Goal: Information Seeking & Learning: Learn about a topic

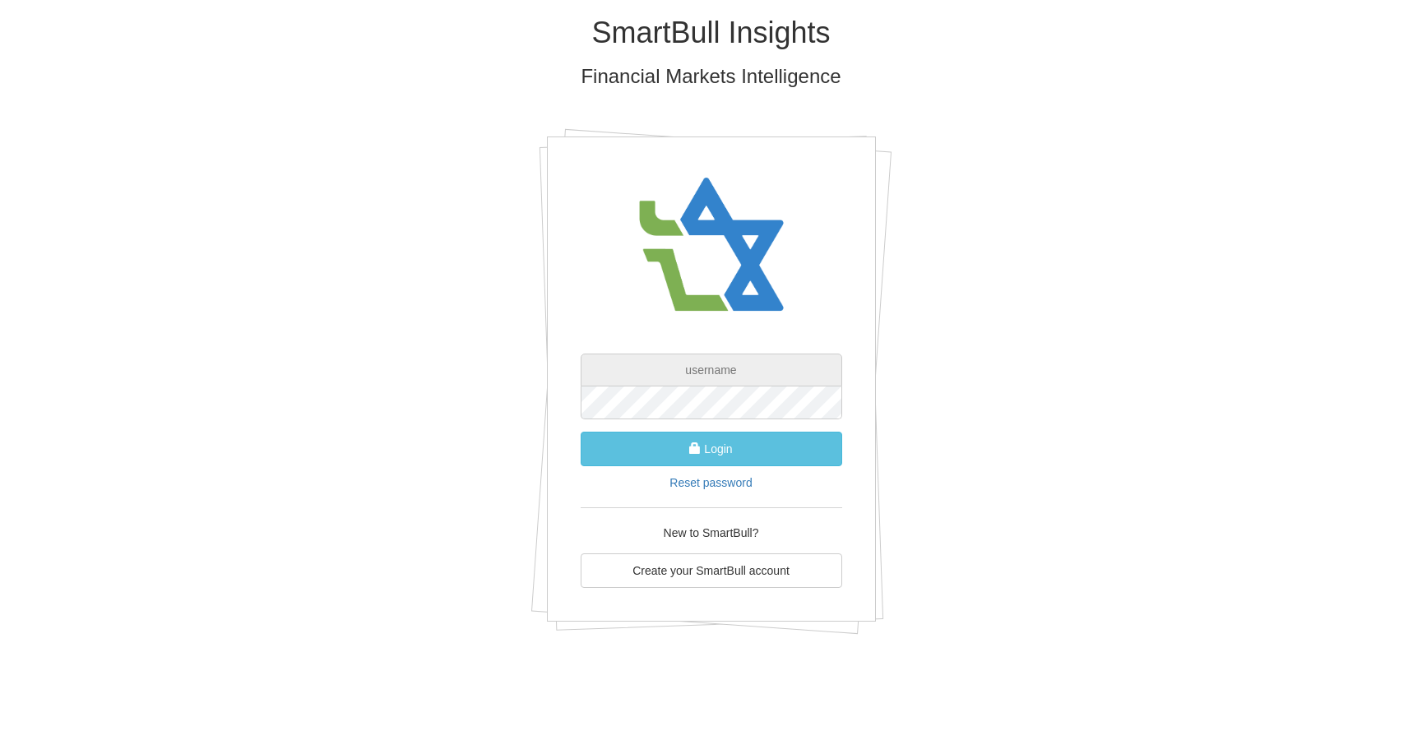
click at [711, 365] on input "text" at bounding box center [712, 370] width 262 height 33
click at [723, 364] on input "text" at bounding box center [712, 370] width 262 height 33
type input "almogadir"
click at [581, 432] on button "Login" at bounding box center [712, 449] width 262 height 35
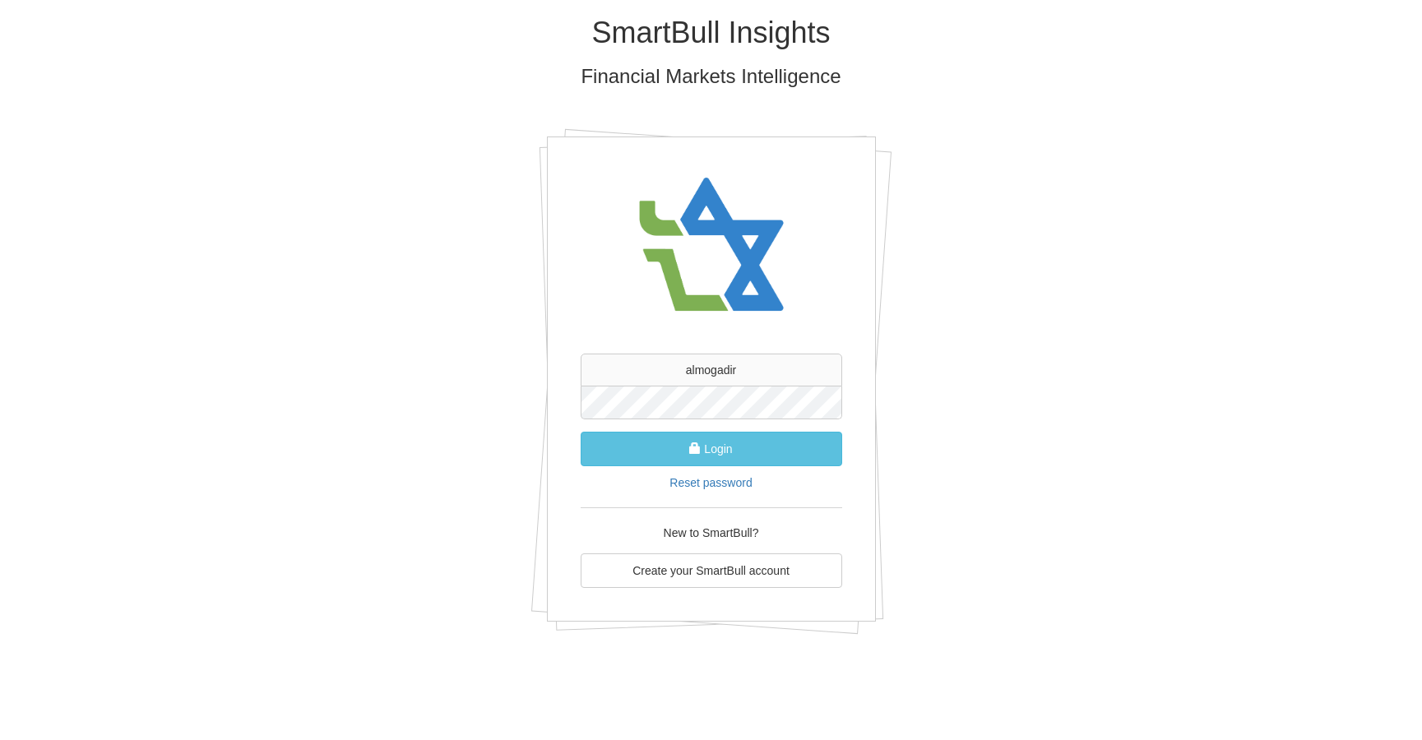
click at [581, 432] on button "Login" at bounding box center [712, 449] width 262 height 35
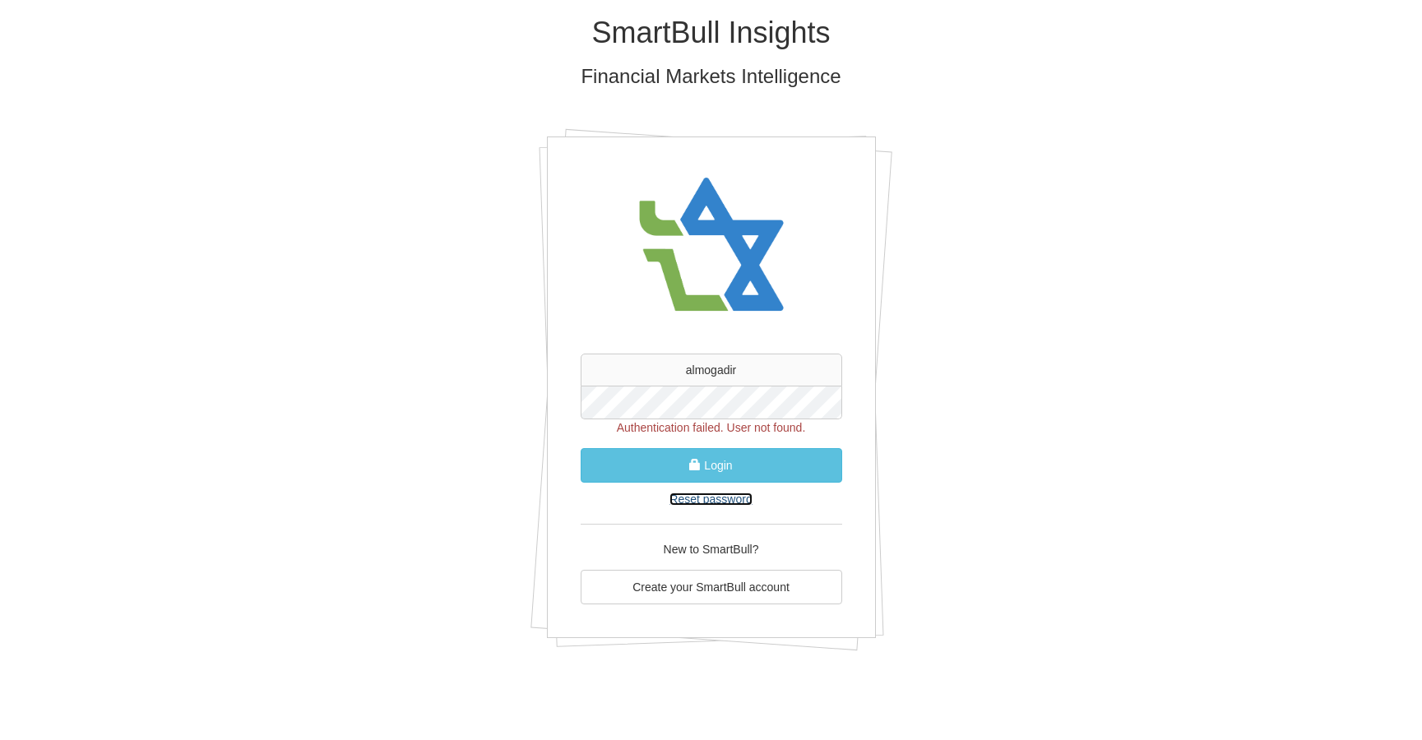
click at [712, 498] on link "Reset password" at bounding box center [711, 499] width 82 height 13
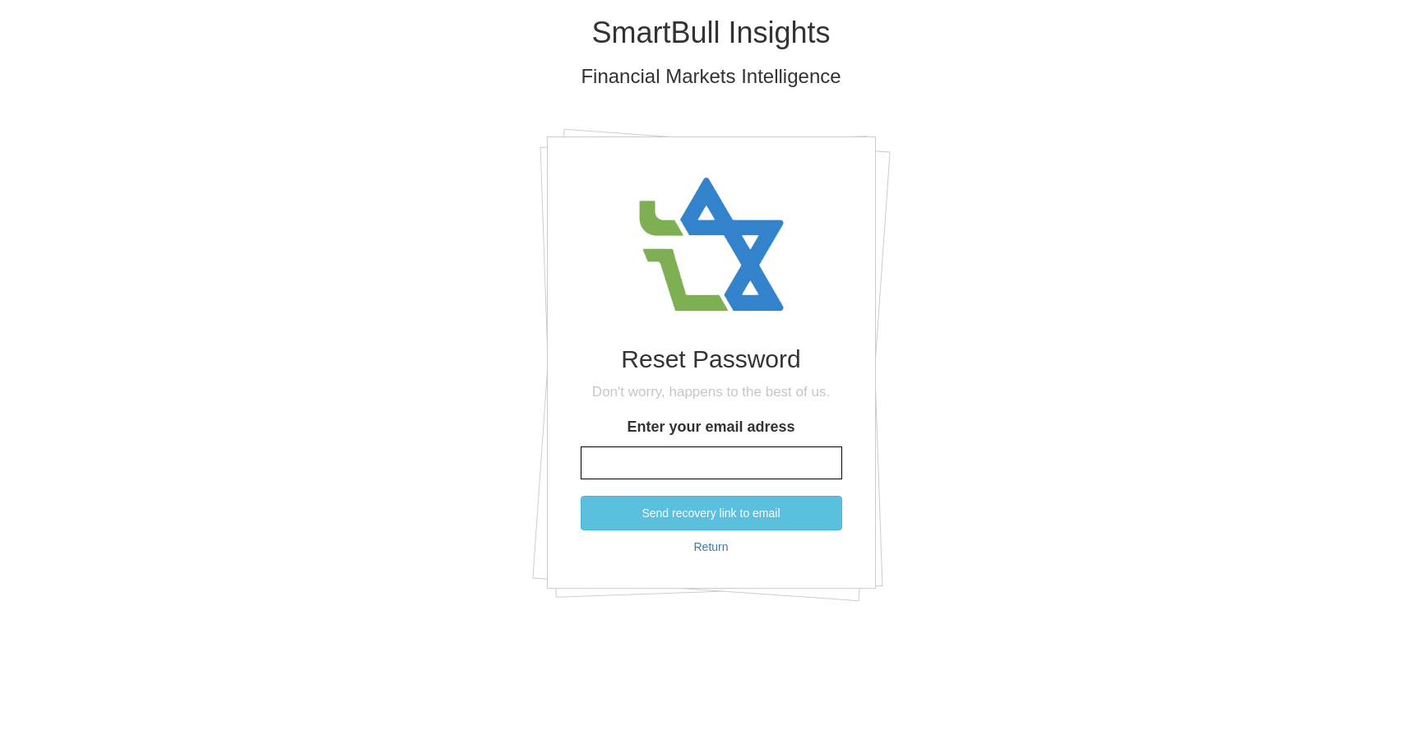
click at [705, 473] on input "Enter your email adress" at bounding box center [712, 463] width 262 height 33
type input "[EMAIL_ADDRESS][DOMAIN_NAME]"
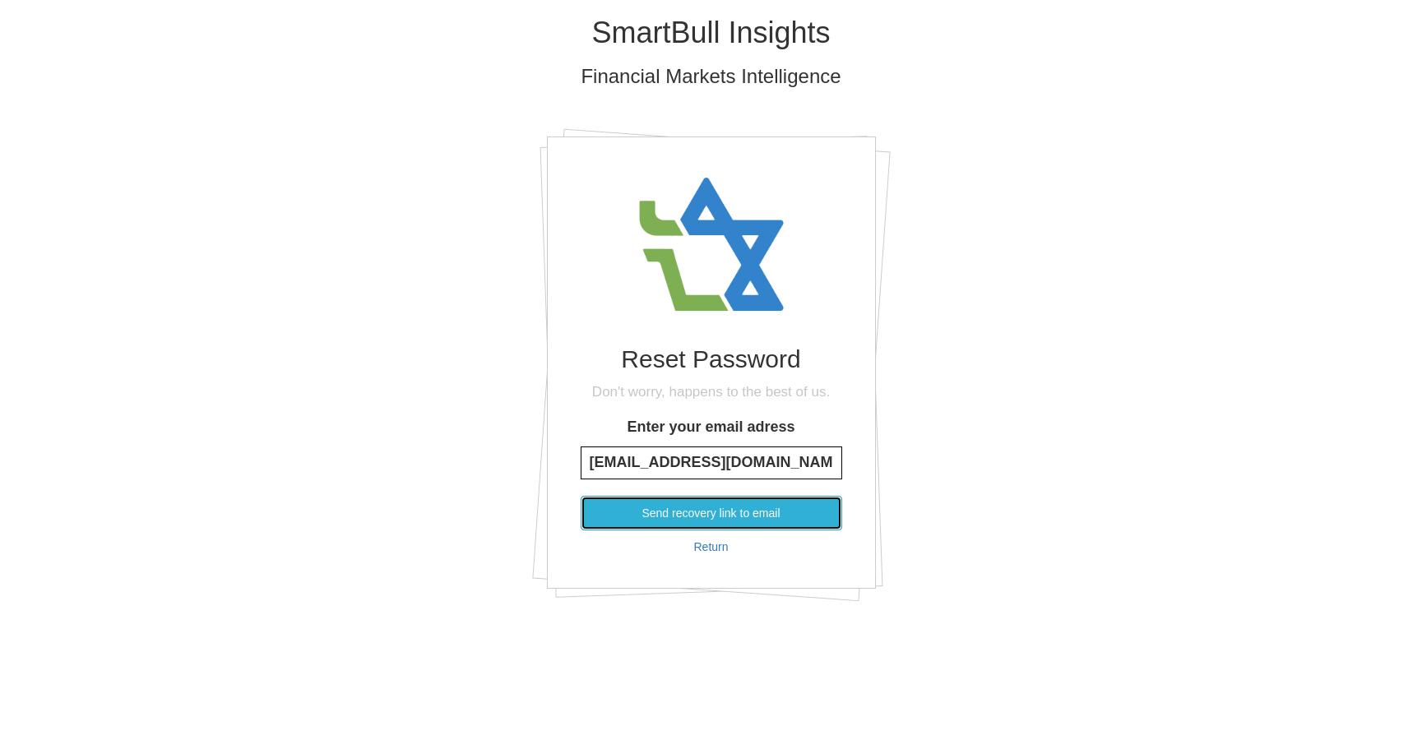
click at [726, 518] on button "Send recovery link to email" at bounding box center [712, 513] width 262 height 35
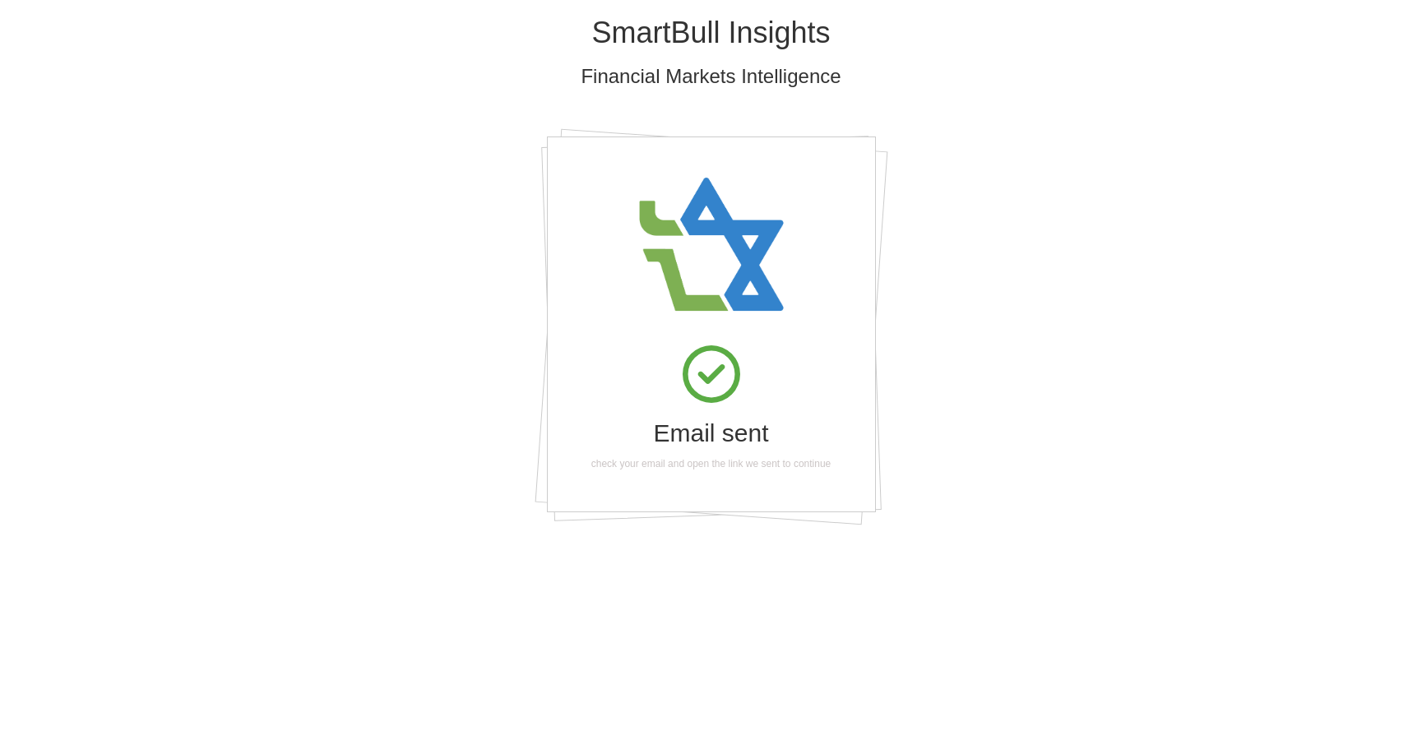
click at [703, 509] on div "Email sent check your email and open the link we sent to continue" at bounding box center [711, 325] width 329 height 376
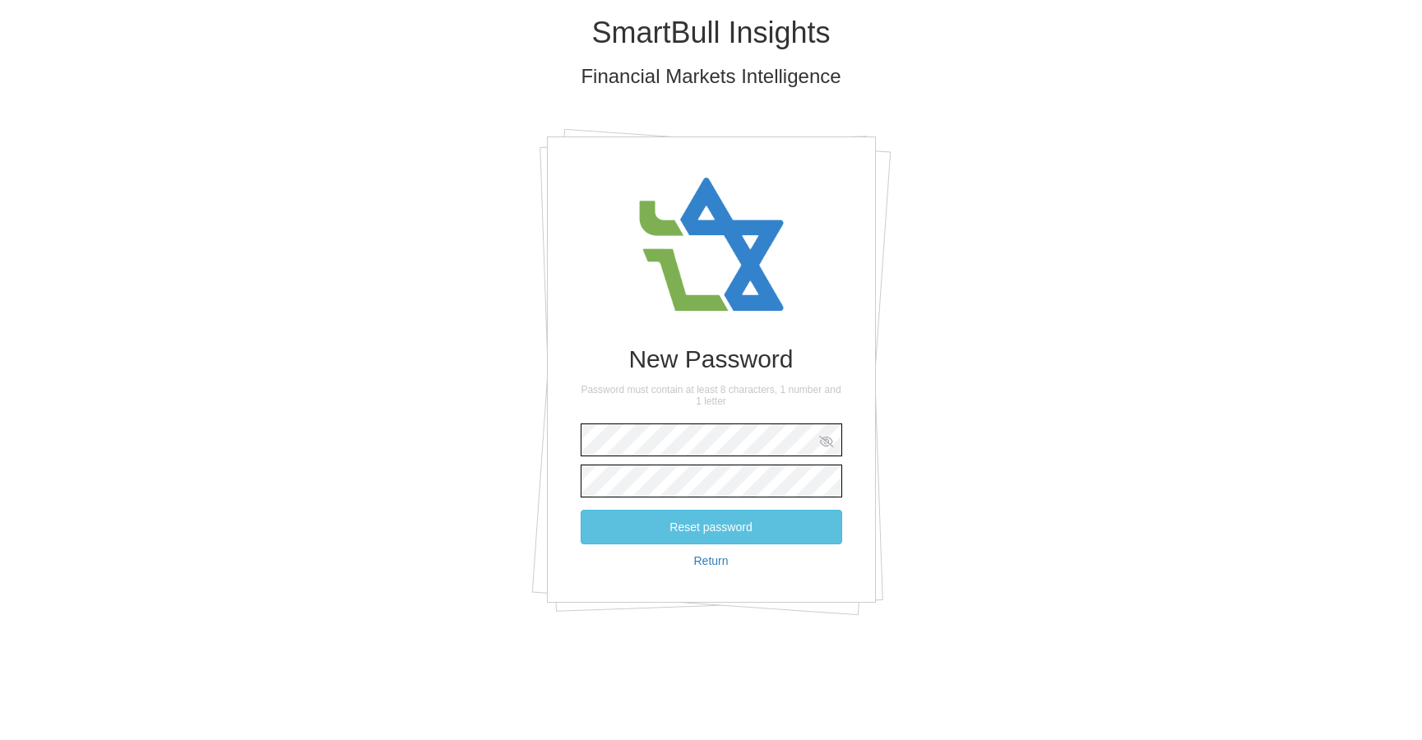
click at [676, 420] on div at bounding box center [712, 456] width 262 height 82
click at [675, 420] on div at bounding box center [712, 456] width 262 height 82
click at [541, 383] on div "SmartBull Insights Financial Markets Intelligence New Password Password must co…" at bounding box center [711, 322] width 962 height 644
click at [581, 510] on button "Reset password" at bounding box center [712, 527] width 262 height 35
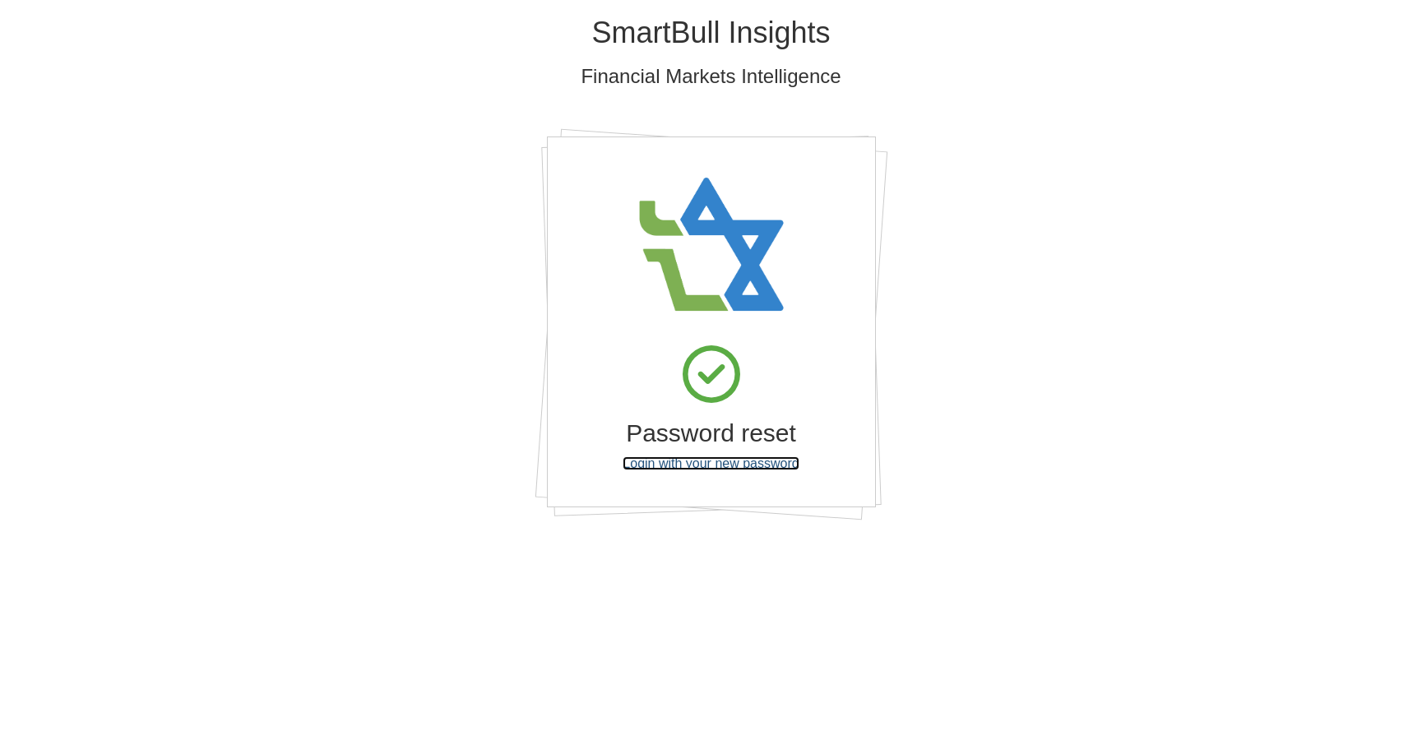
click at [703, 464] on link "Login with your new password" at bounding box center [711, 464] width 176 height 14
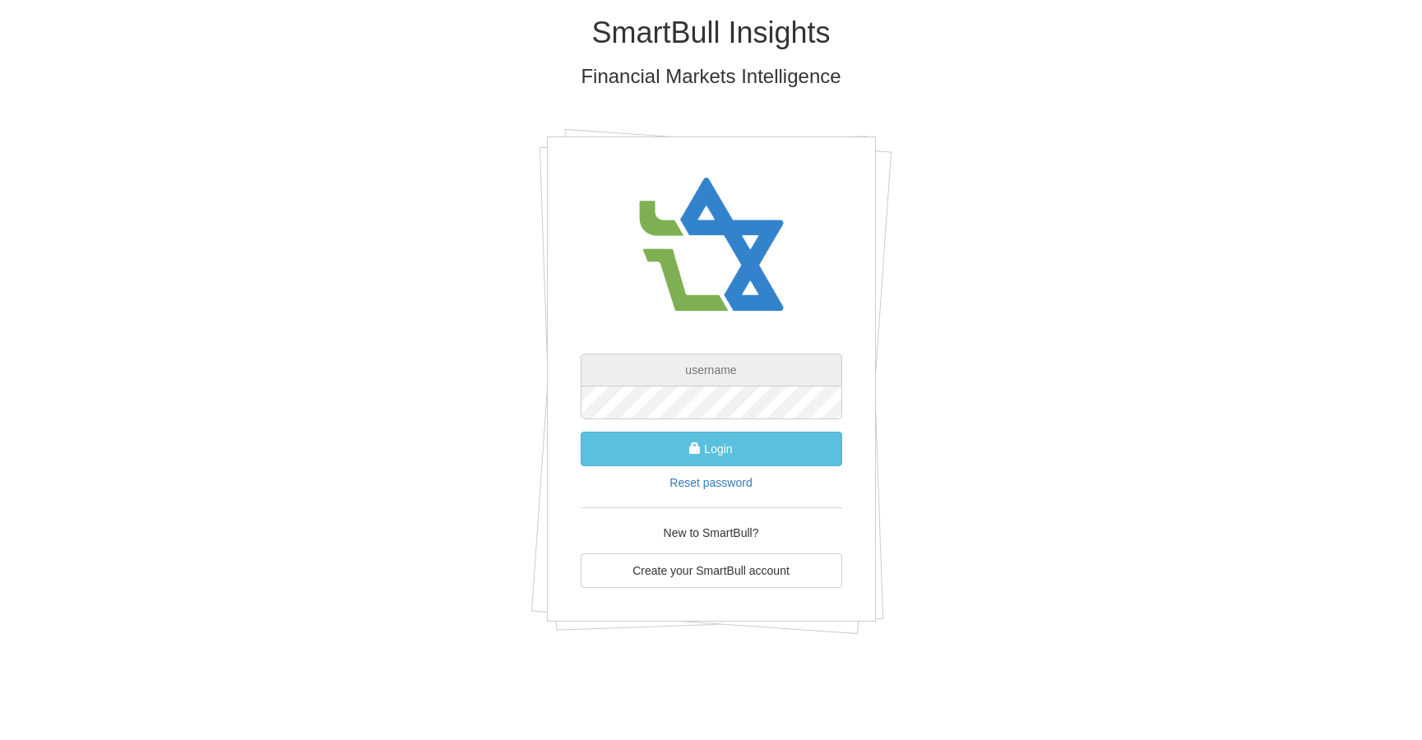
click at [698, 373] on input "text" at bounding box center [712, 370] width 262 height 33
click at [581, 432] on button "Login" at bounding box center [712, 449] width 262 height 35
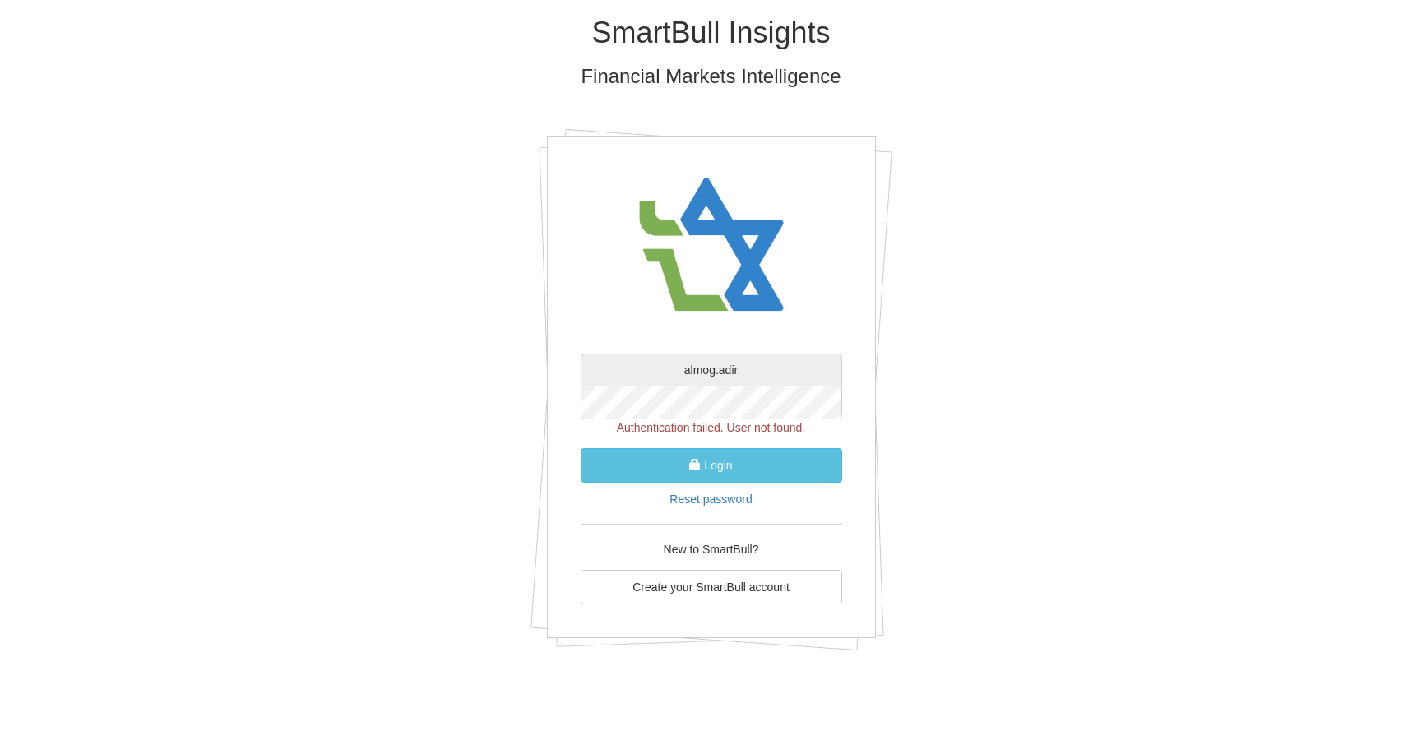
click at [799, 364] on input "almog.adir" at bounding box center [712, 370] width 262 height 33
type input "[EMAIL_ADDRESS][DOMAIN_NAME]"
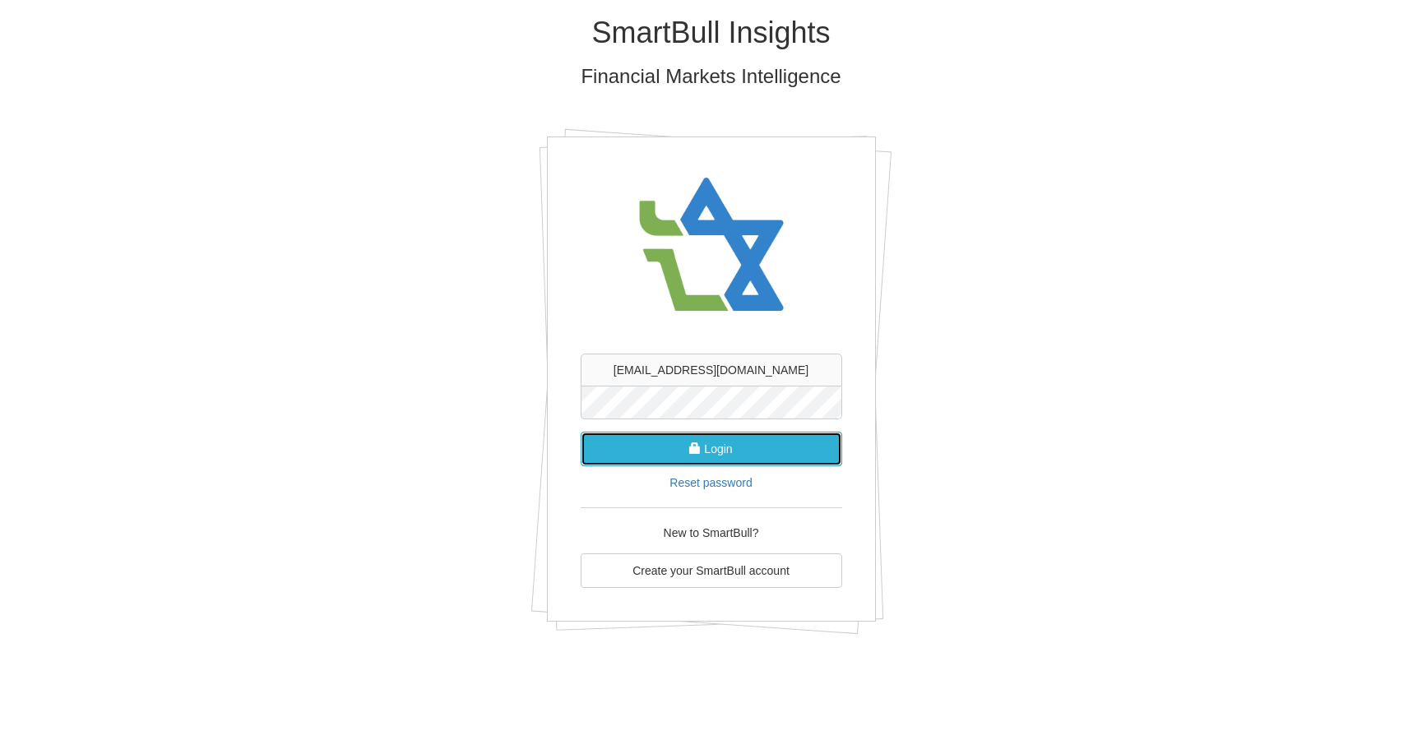
click at [754, 450] on button "Login" at bounding box center [712, 449] width 262 height 35
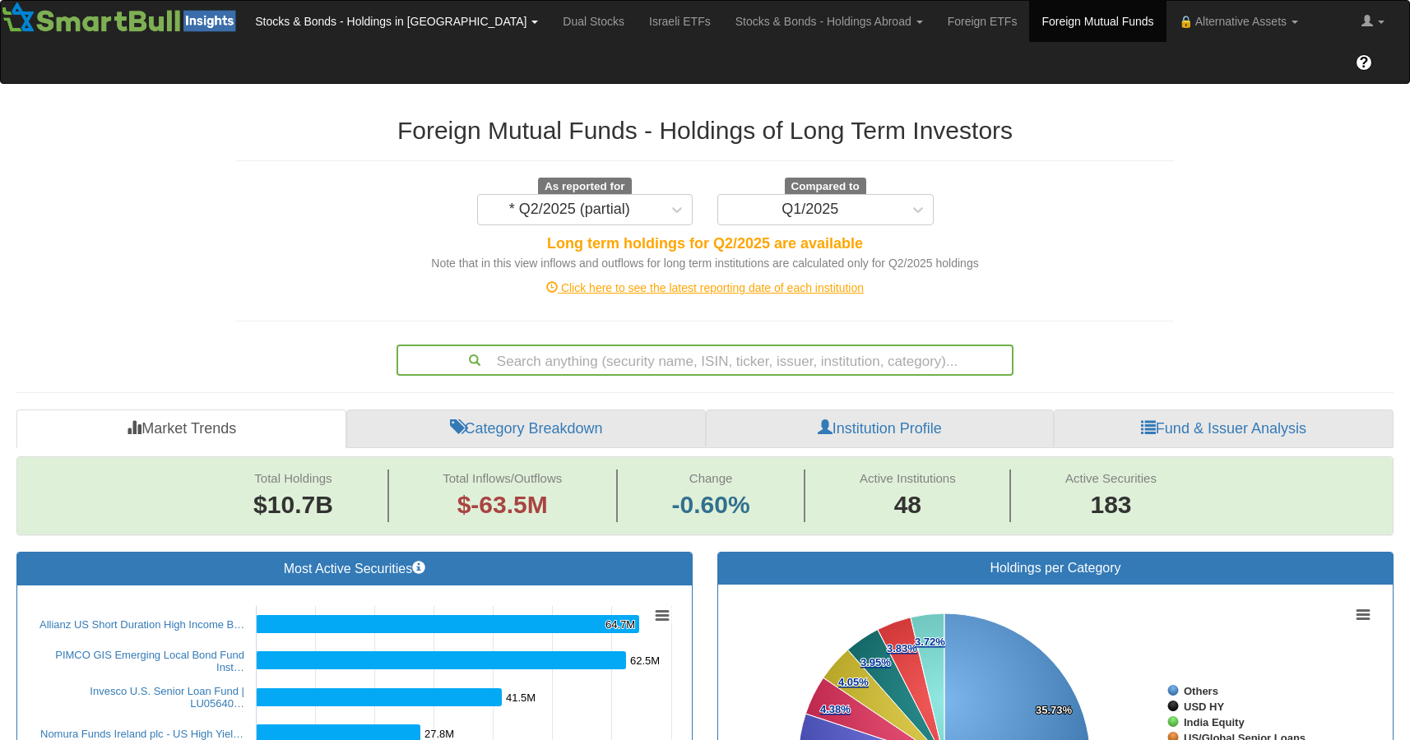
click at [375, 26] on link "Stocks & Bonds - Holdings in [GEOGRAPHIC_DATA]" at bounding box center [397, 21] width 308 height 41
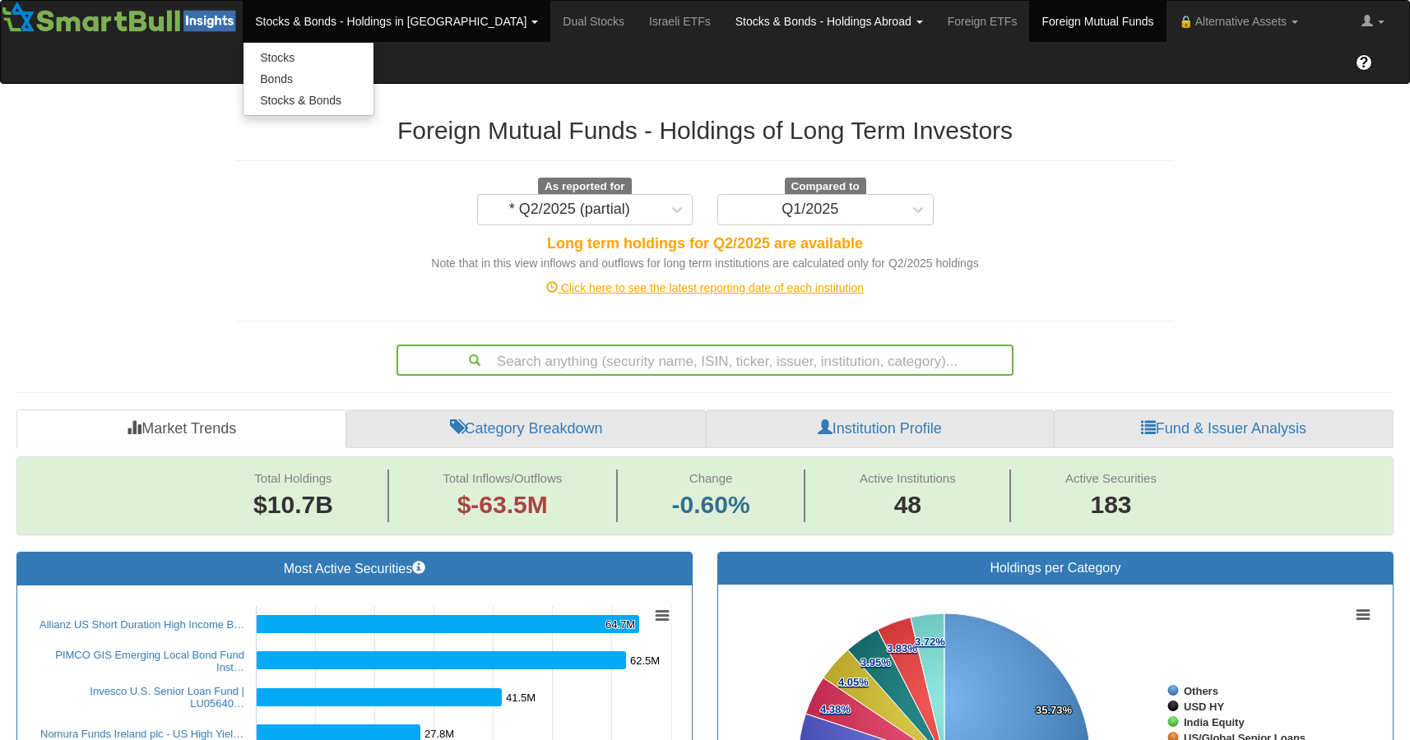
click at [550, 26] on link "Stocks & Bonds - Holdings Abroad" at bounding box center [397, 21] width 308 height 41
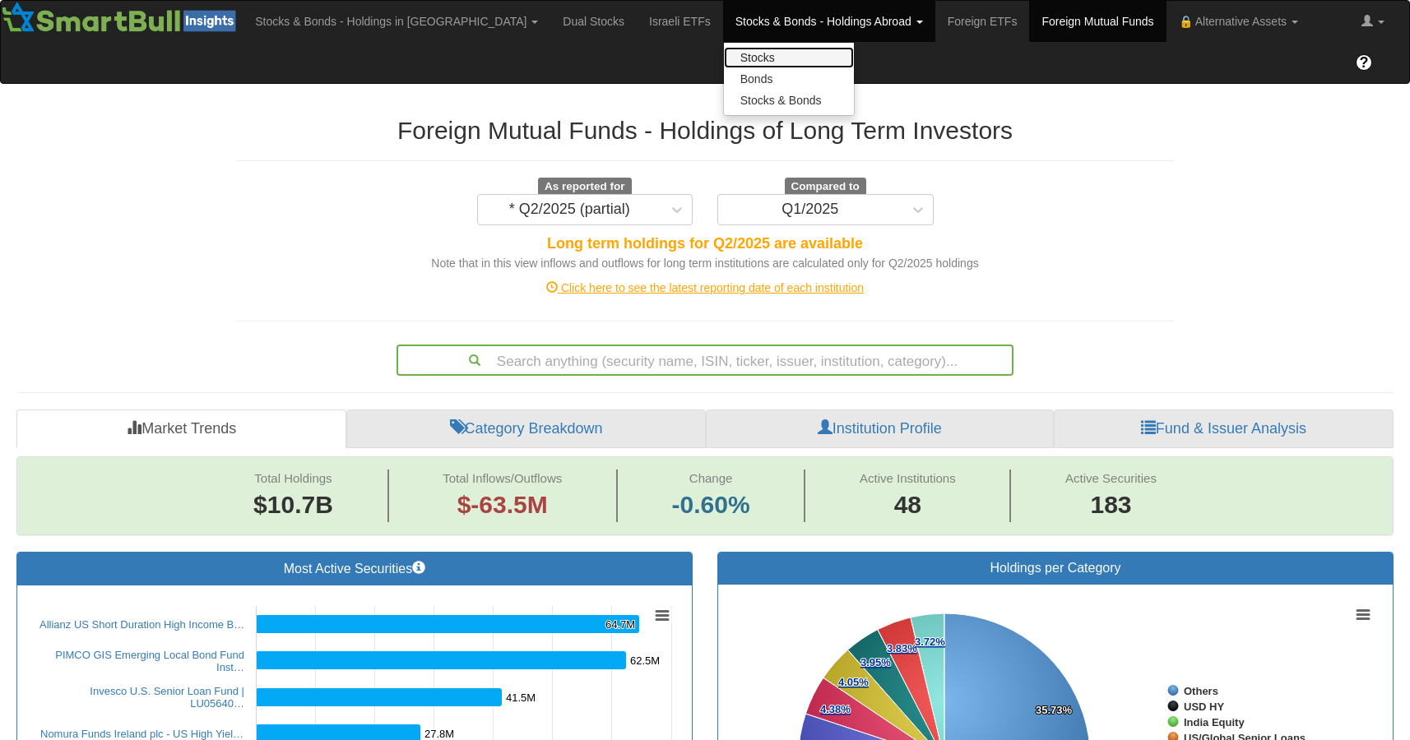
click at [724, 52] on link "Stocks" at bounding box center [789, 57] width 130 height 21
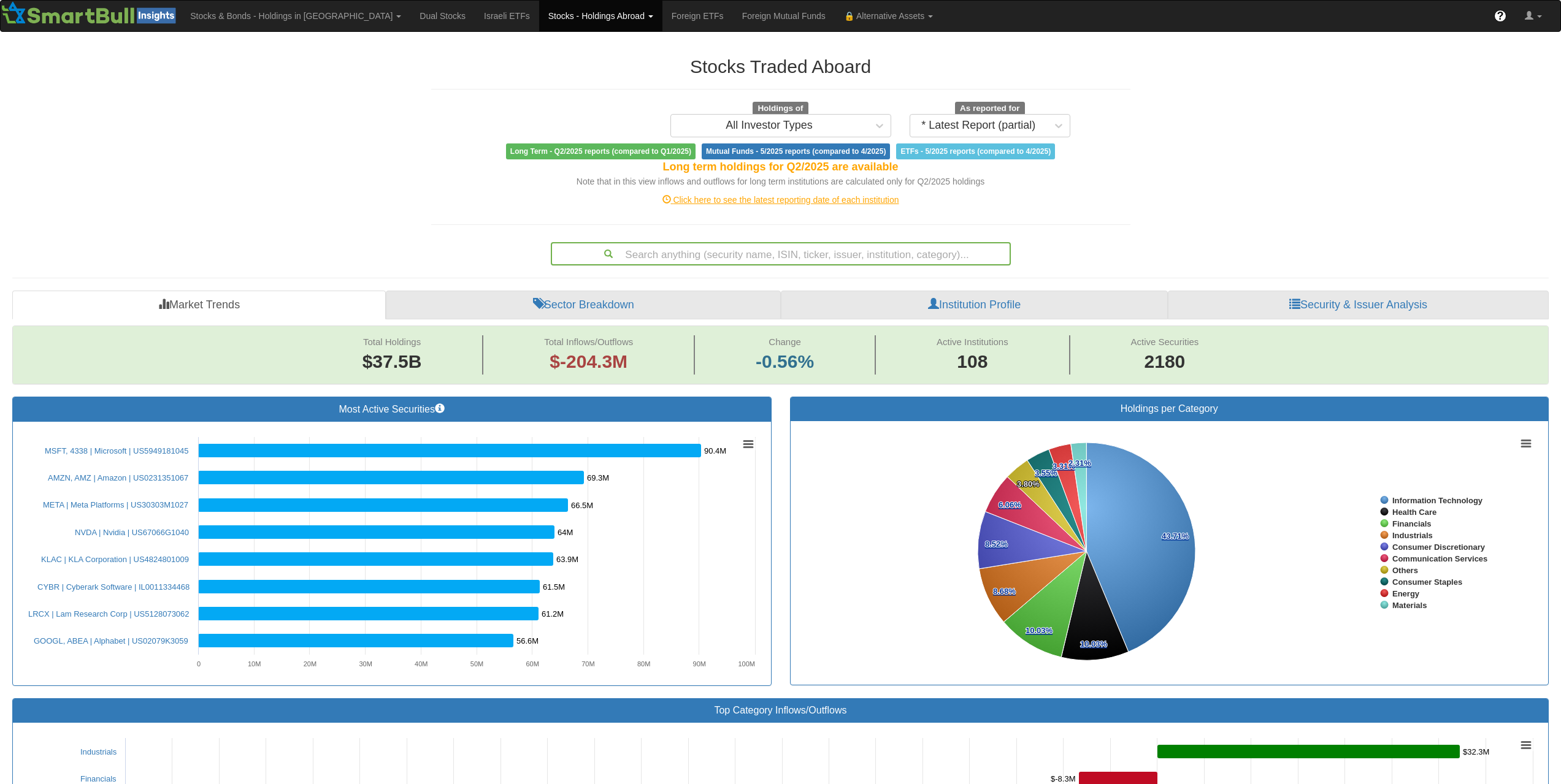
click at [810, 249] on div "Search anything (security name, ISIN, ticker, issuer, institution, category)..." at bounding box center [780, 254] width 458 height 21
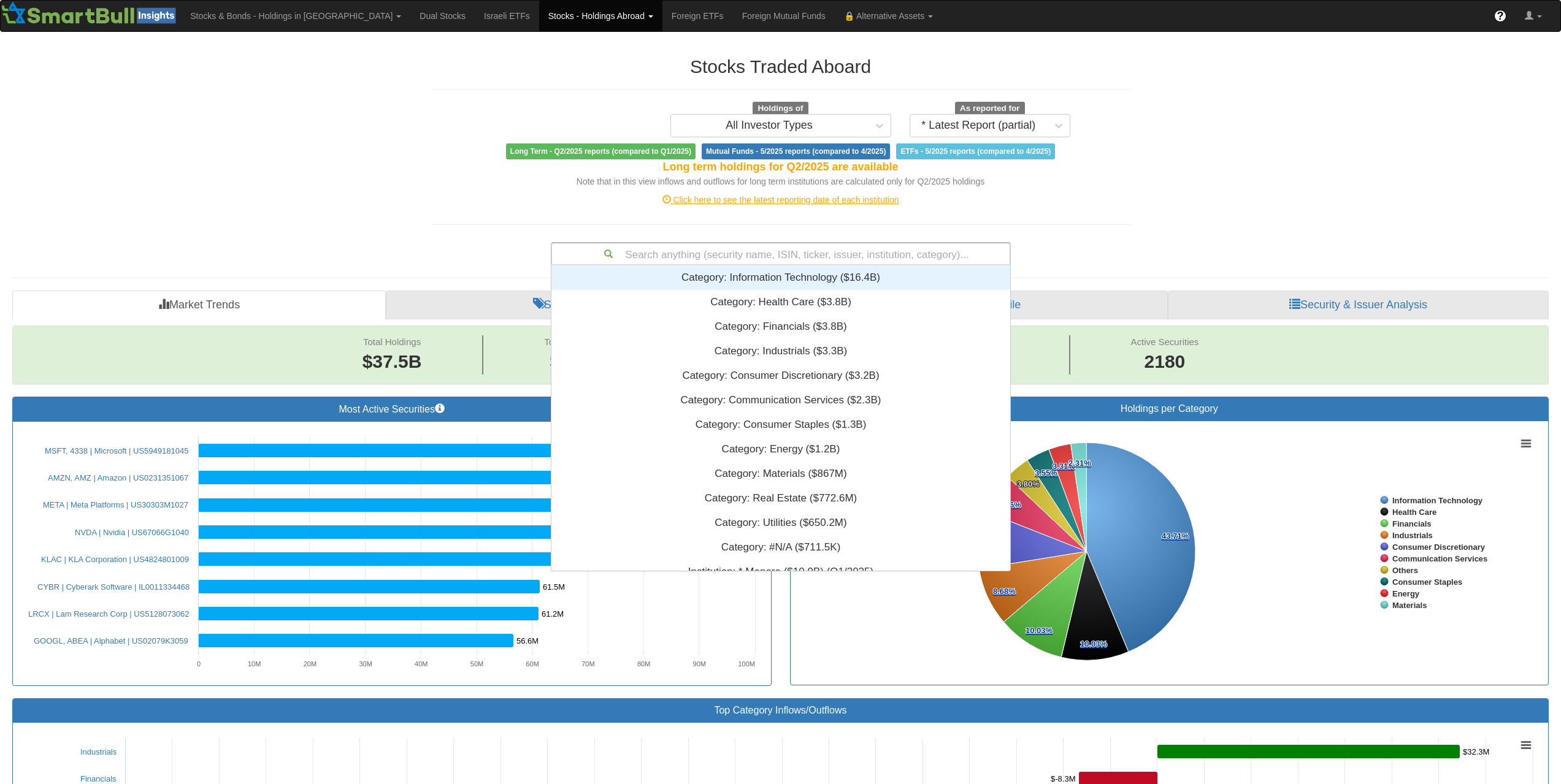
scroll to position [296, 450]
click at [807, 250] on div "Search anything (security name, ISIN, ticker, issuer, institution, category)..." at bounding box center [780, 254] width 458 height 21
click at [857, 126] on div "All Investor Types" at bounding box center [769, 125] width 197 height 19
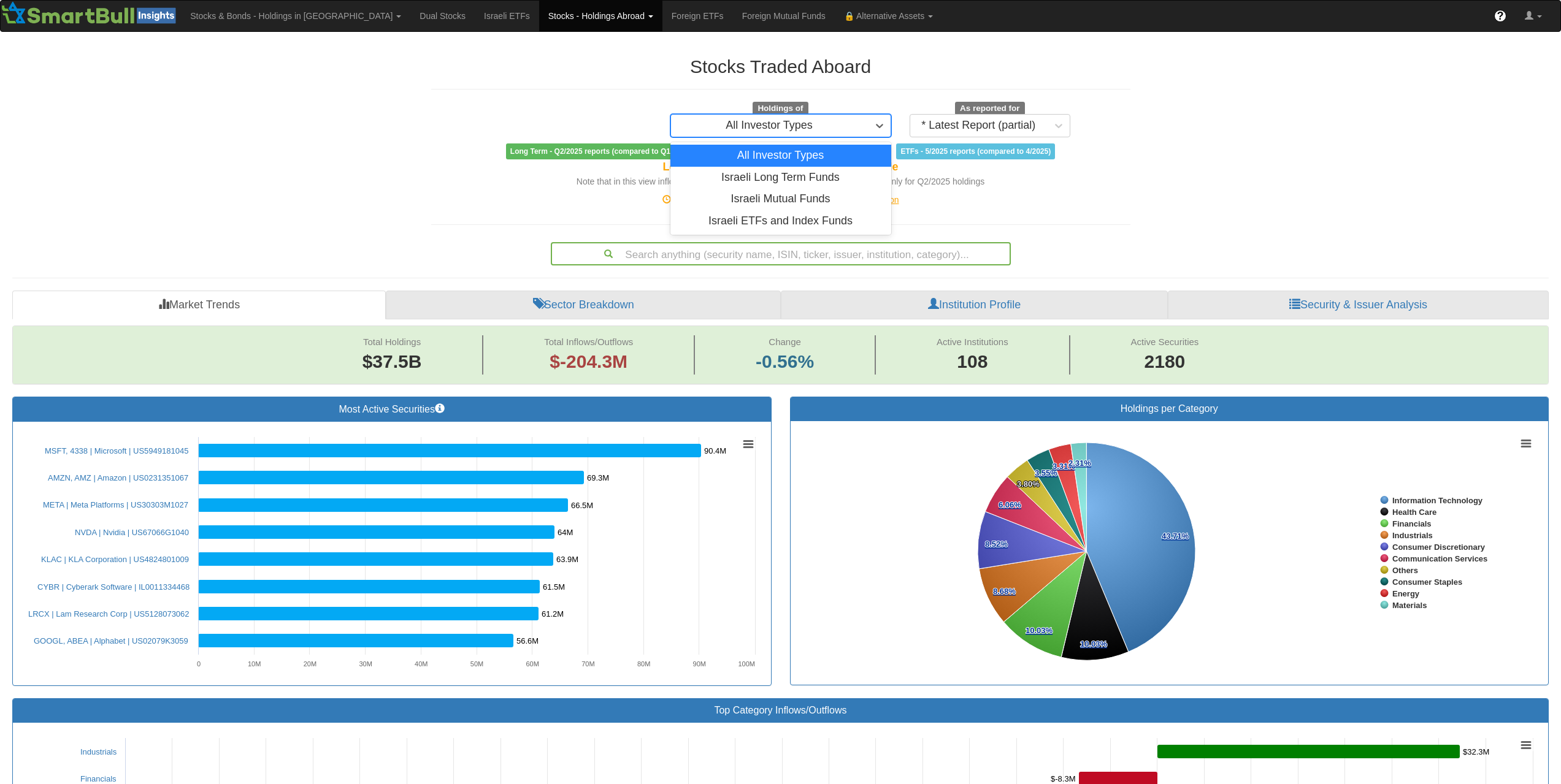
click at [857, 127] on div "All Investor Types" at bounding box center [769, 125] width 197 height 19
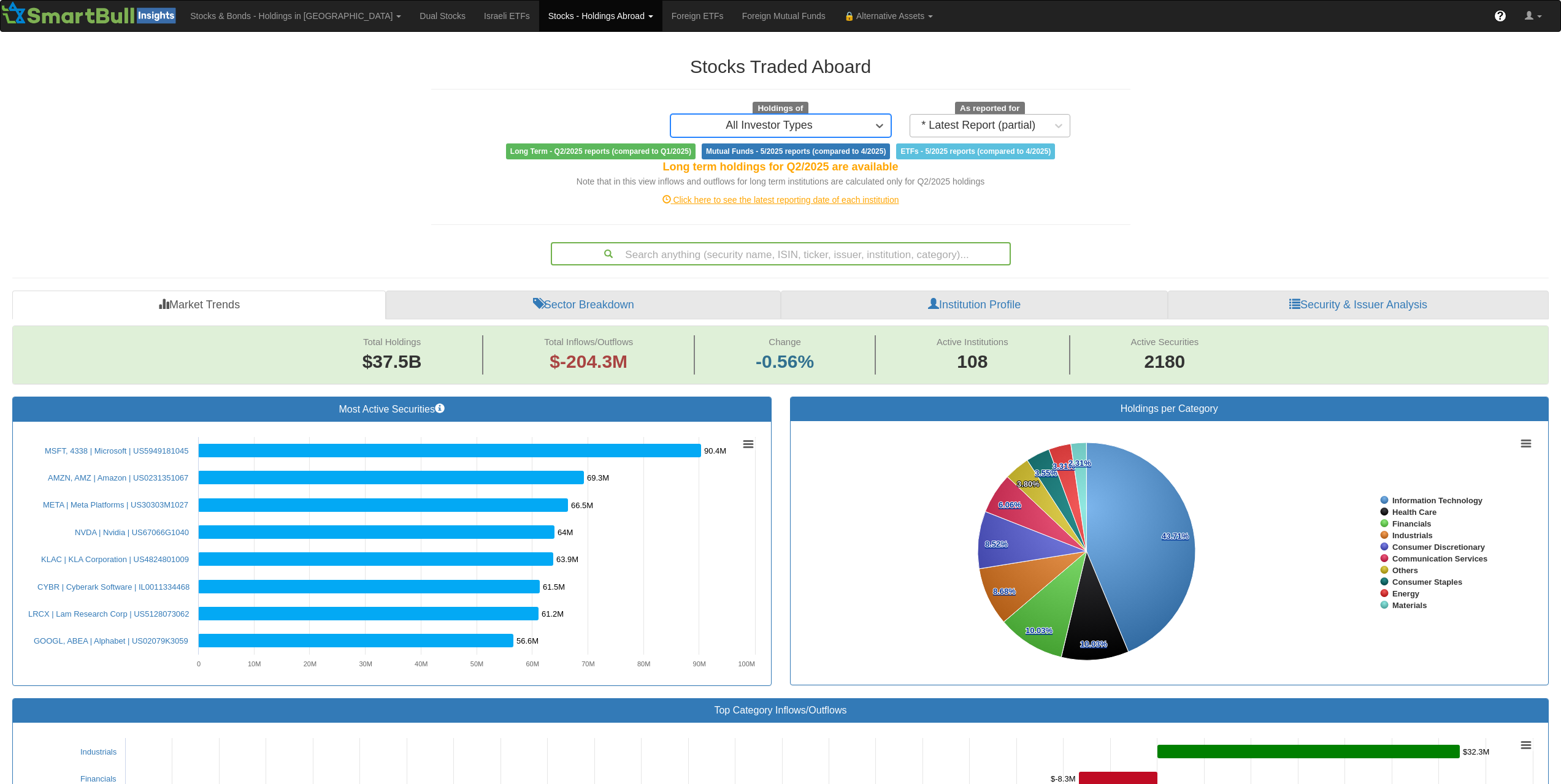
click at [944, 121] on div "* Latest Report (partial)" at bounding box center [978, 125] width 114 height 12
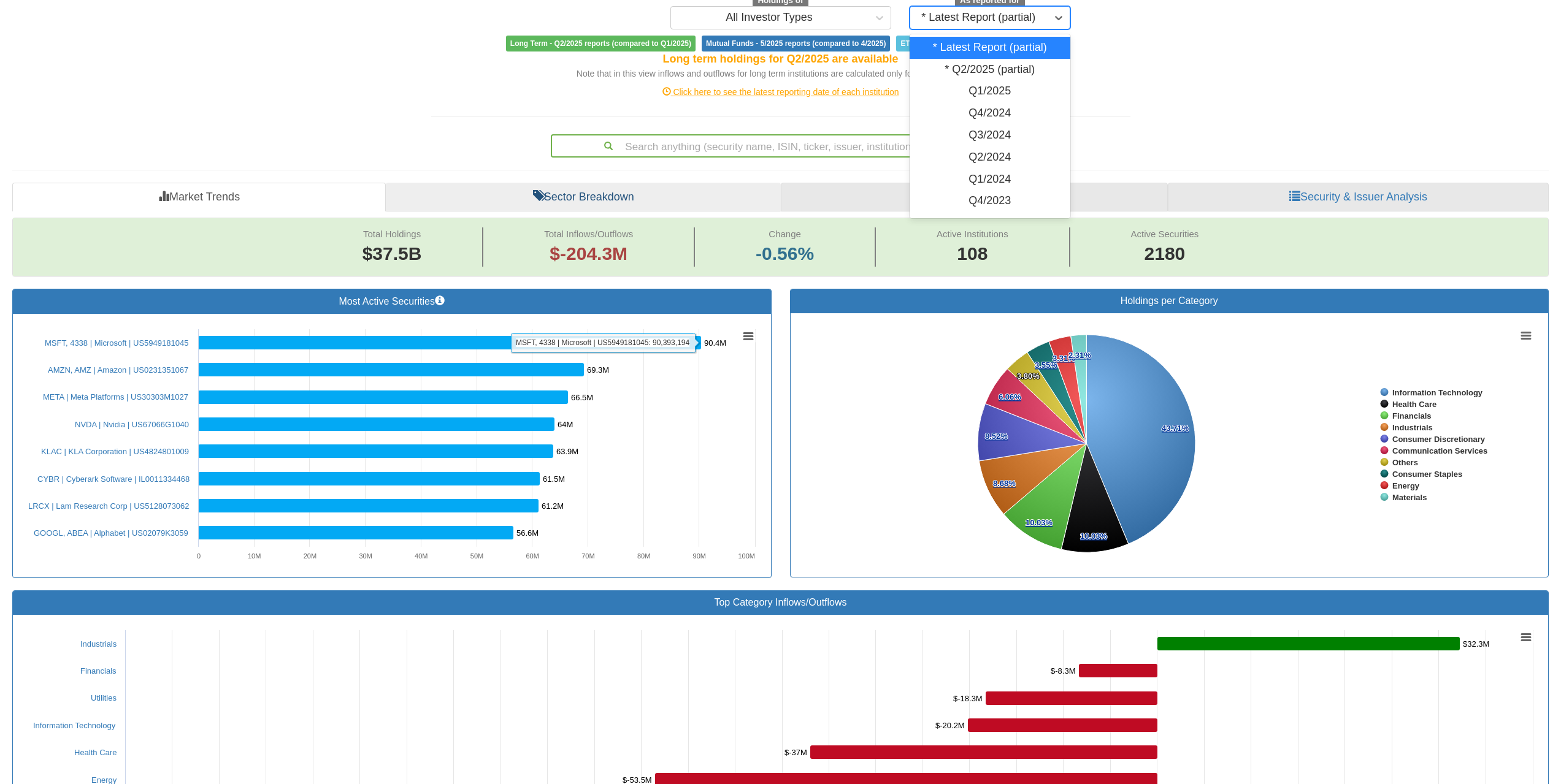
scroll to position [0, 0]
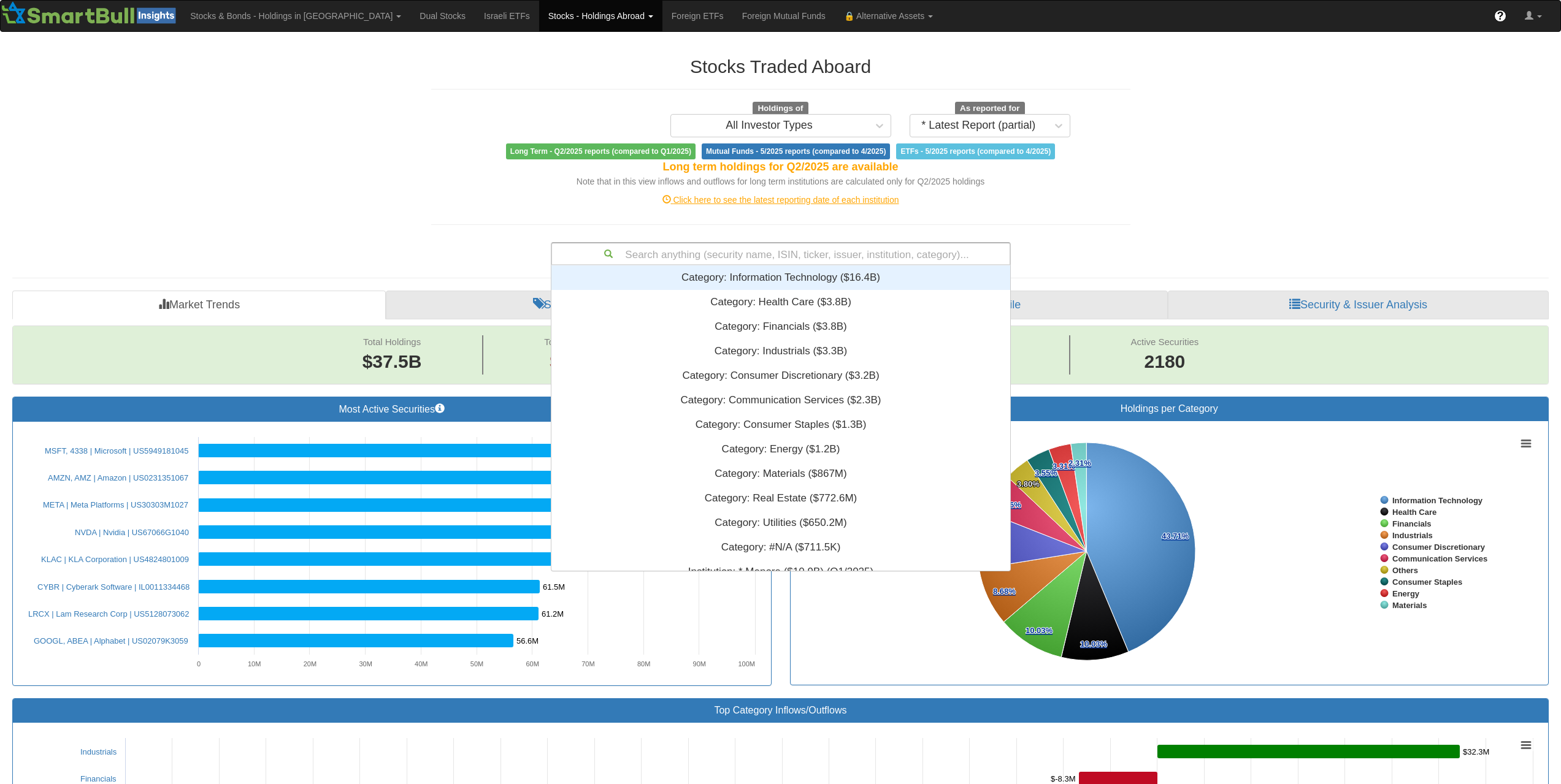
click at [760, 254] on div "Search anything (security name, ISIN, ticker, issuer, institution, category)..." at bounding box center [780, 254] width 458 height 21
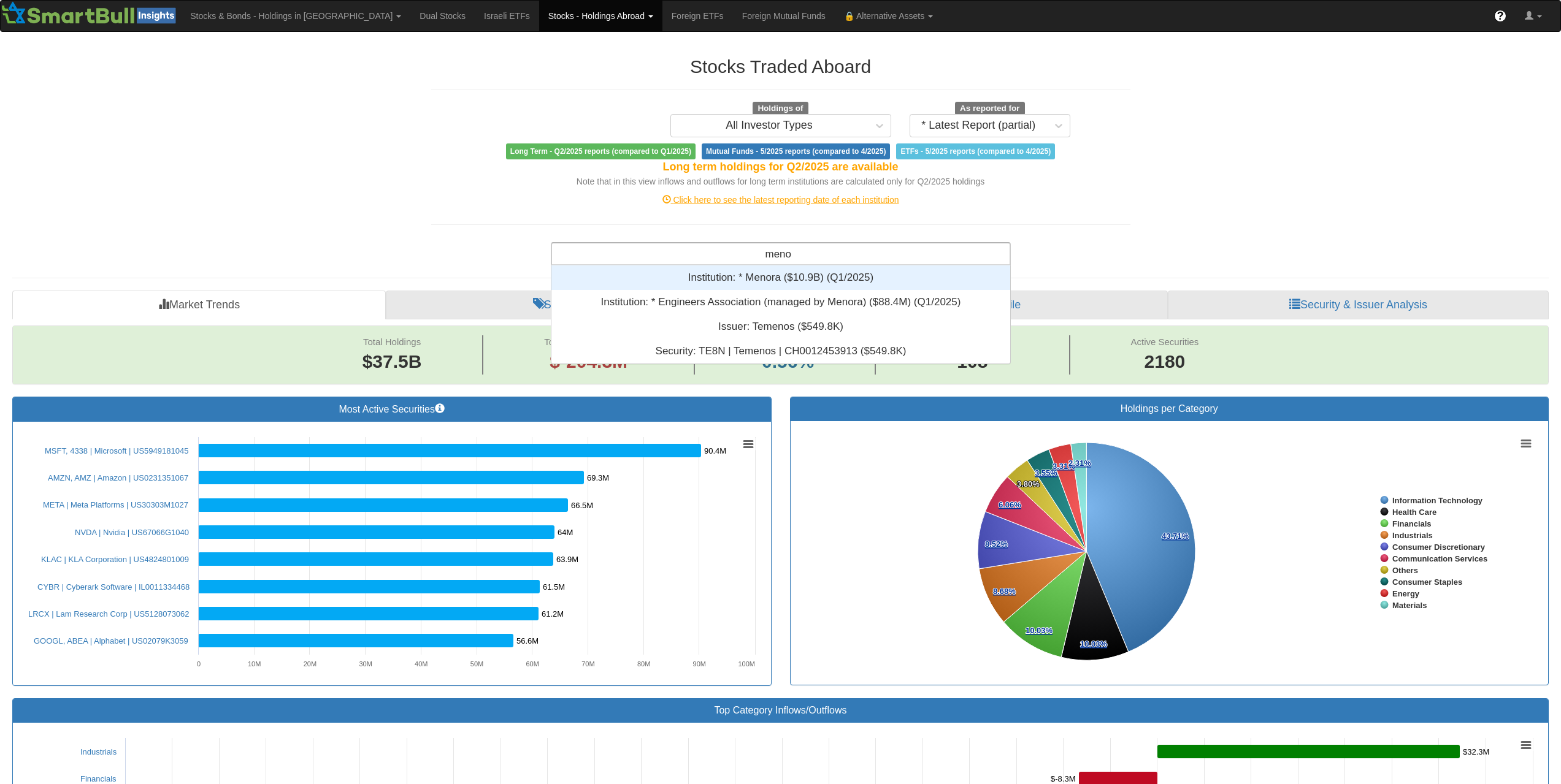
scroll to position [39, 450]
type input "menora"
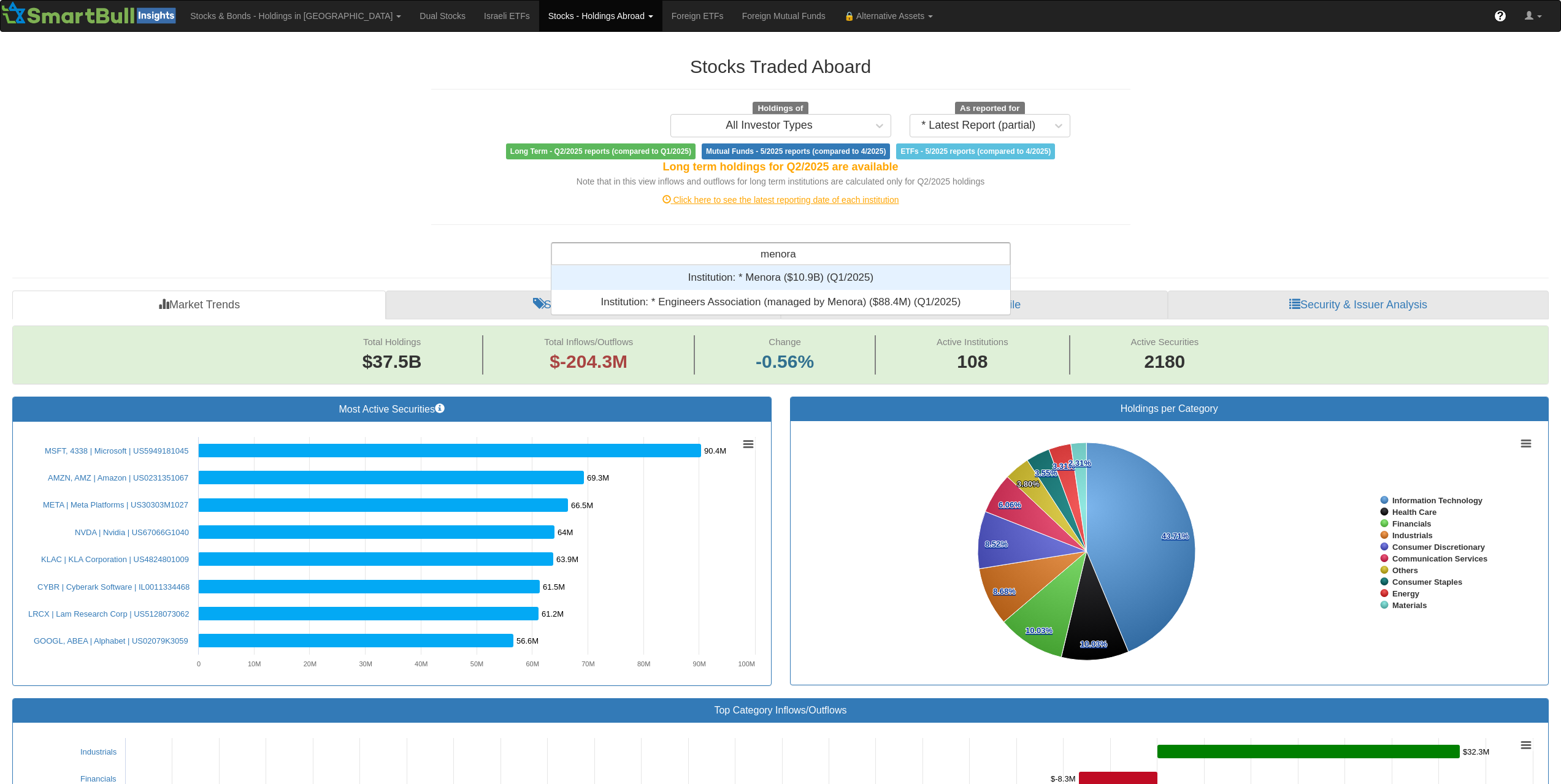
click at [766, 279] on div "Institution: * ‎Menora ‎($10.9B)‏ (Q1/2025)" at bounding box center [780, 277] width 458 height 25
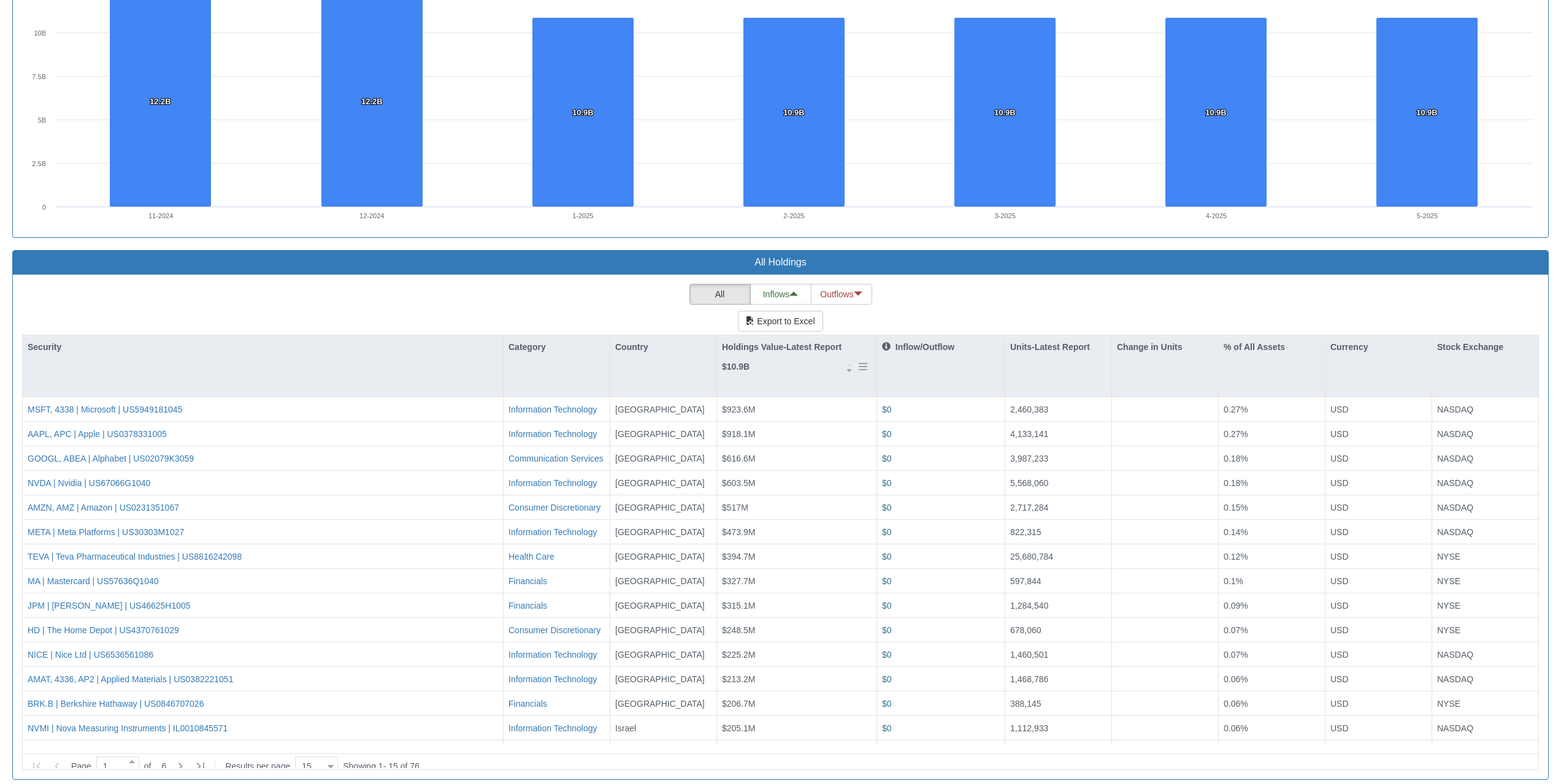
scroll to position [930, 0]
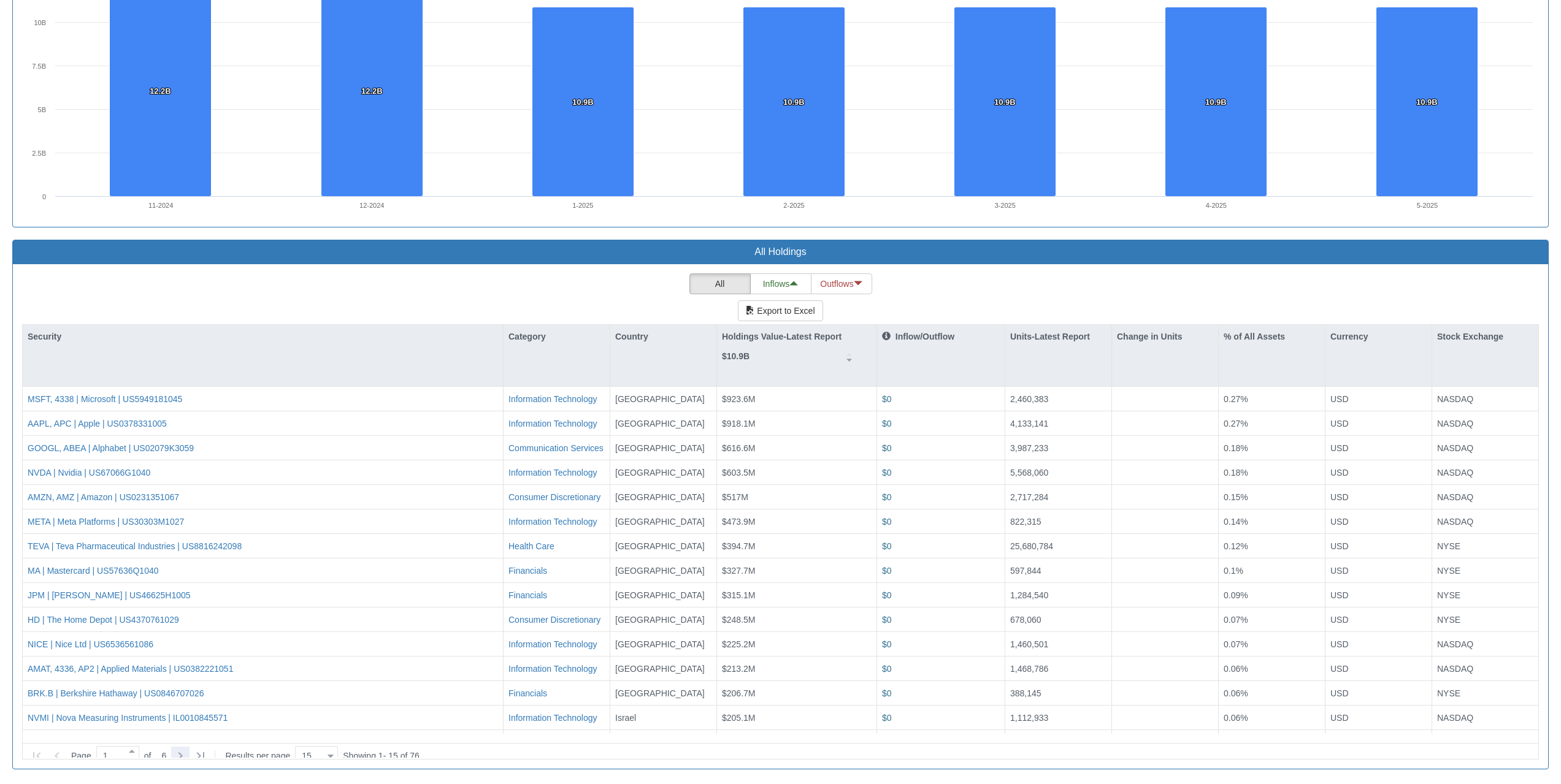
click at [176, 551] on icon at bounding box center [180, 756] width 15 height 15
type input "2"
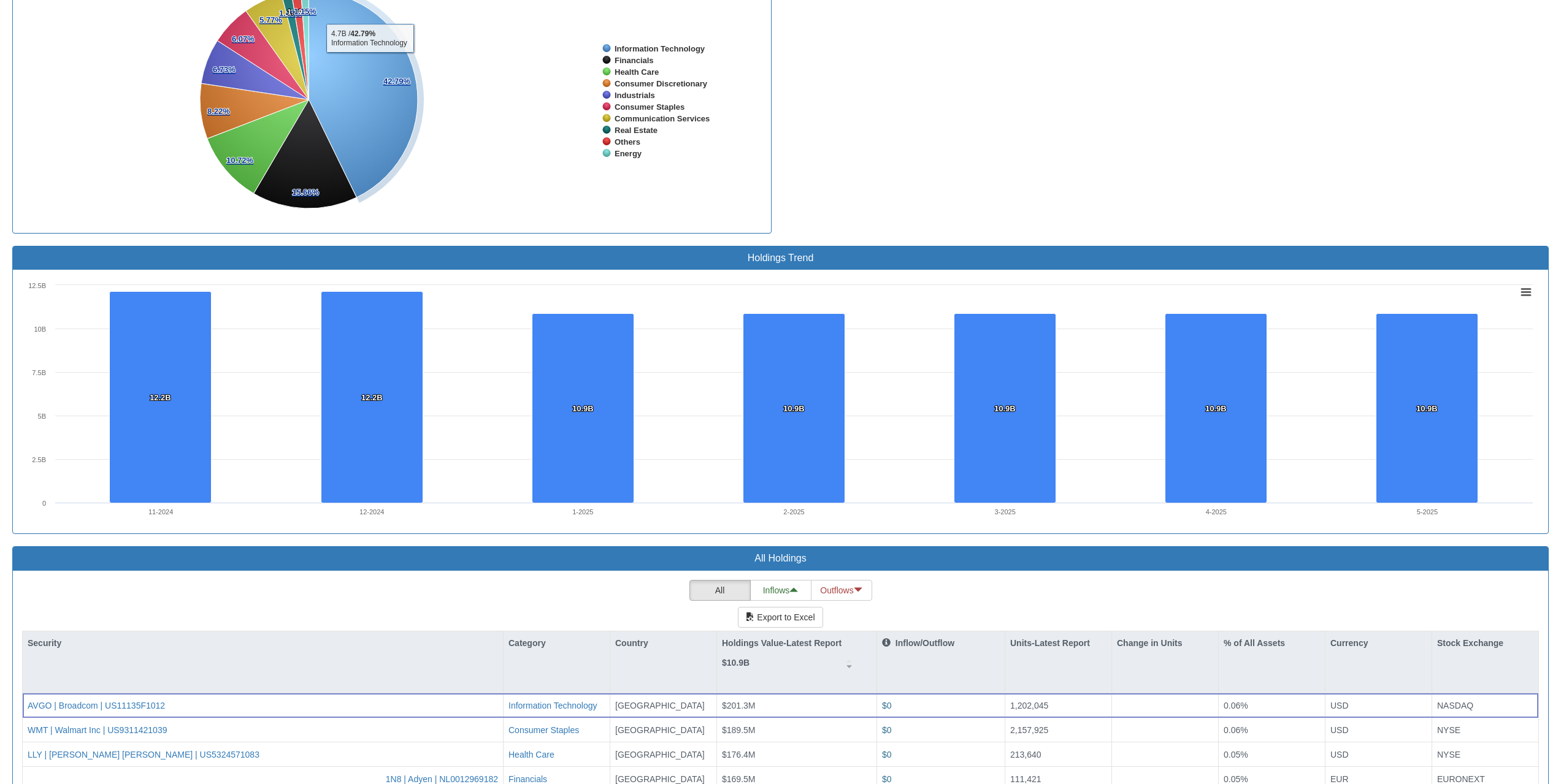
scroll to position [195, 0]
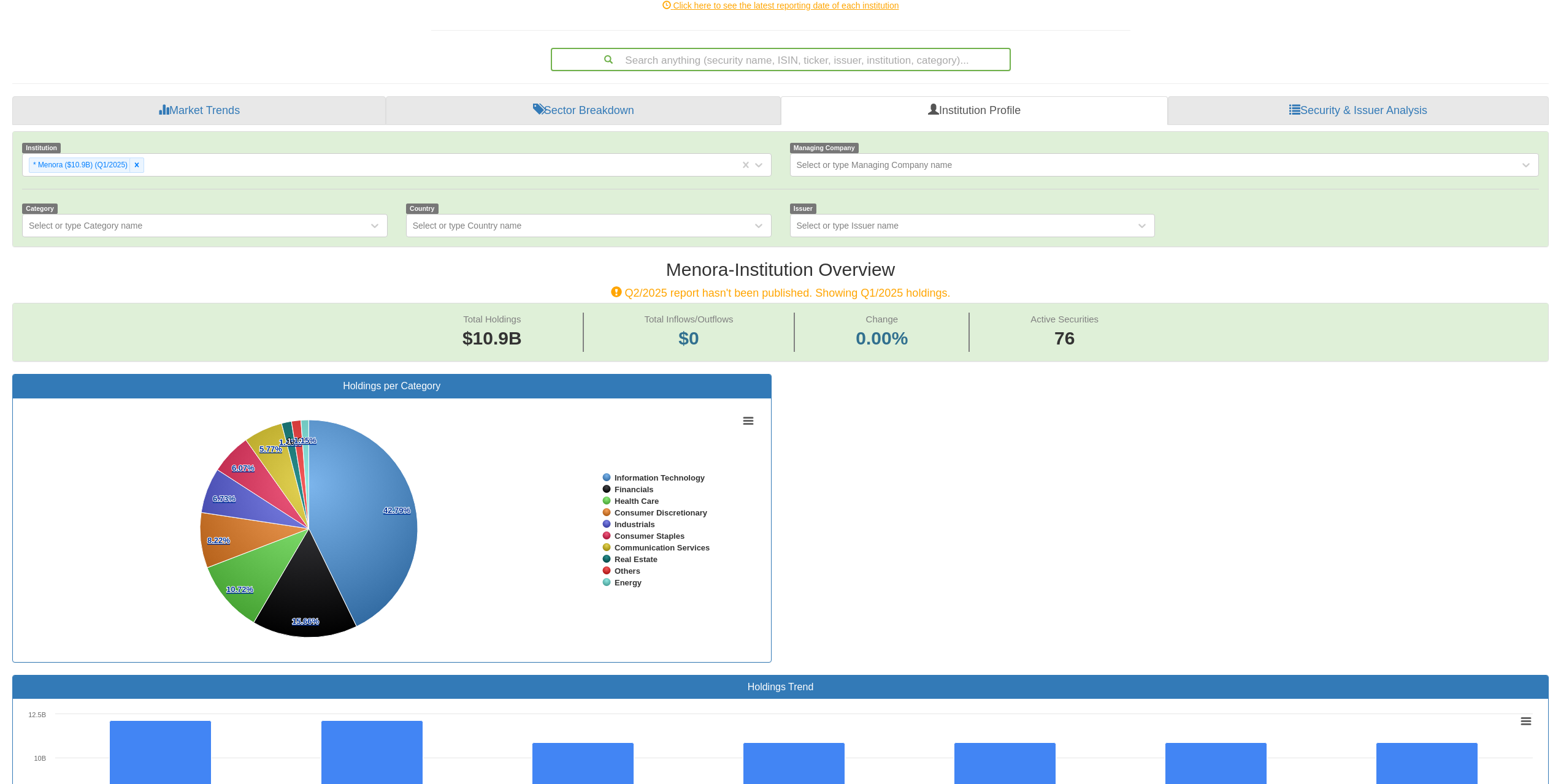
click at [656, 57] on div "Search anything (security name, ISIN, ticker, issuer, institution, category)..." at bounding box center [780, 60] width 458 height 21
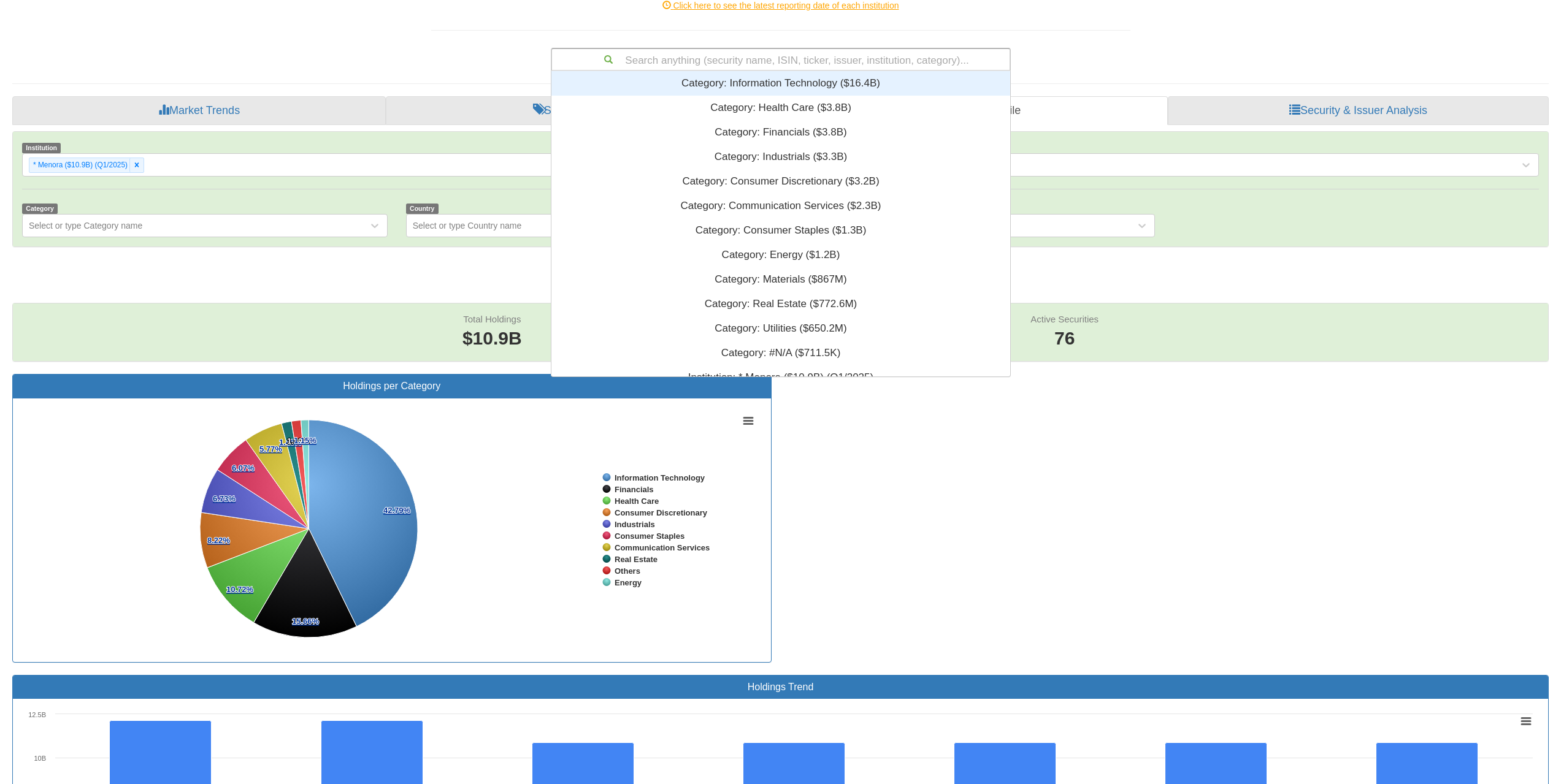
scroll to position [296, 450]
type input "x"
type input "clal"
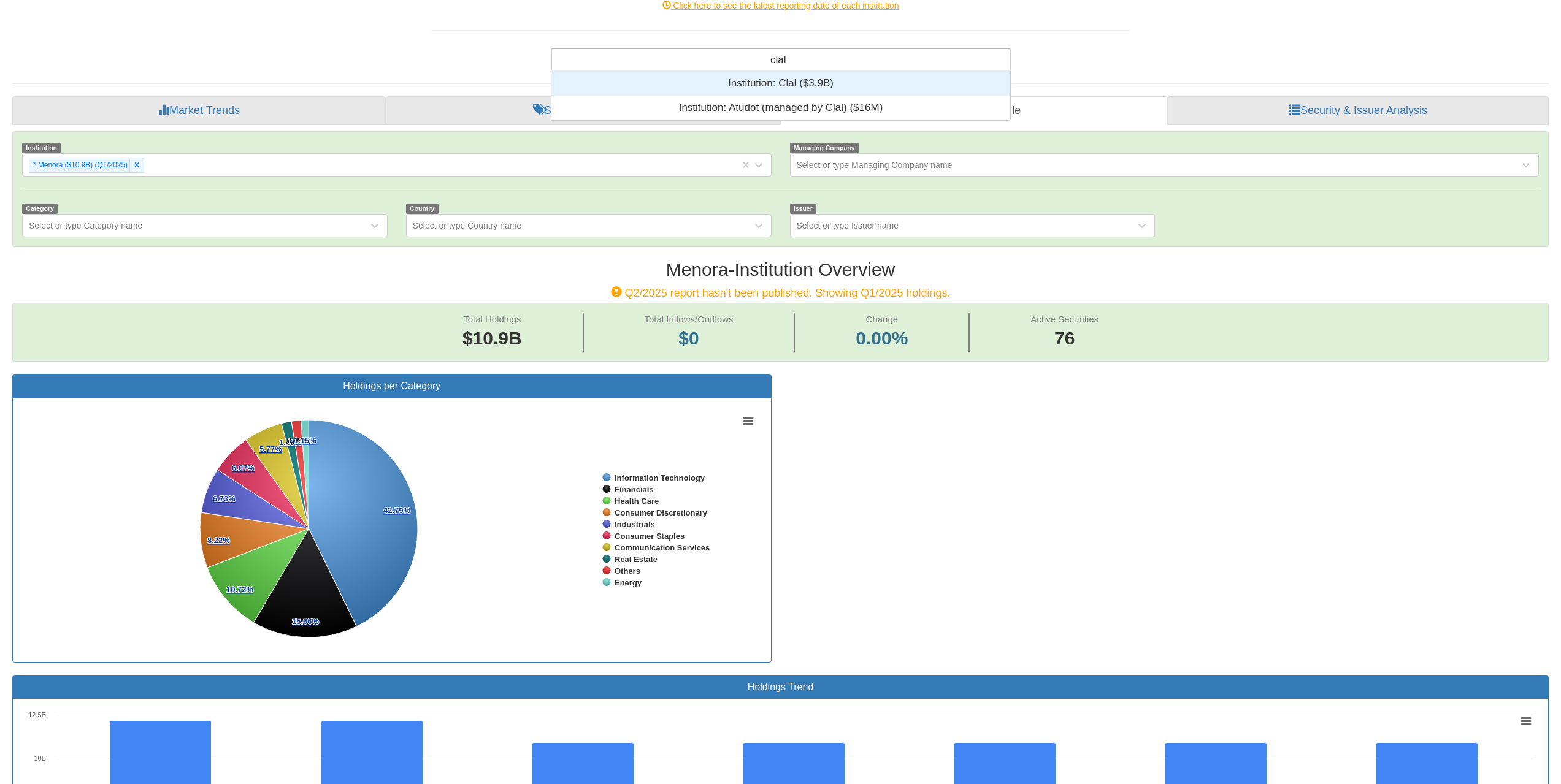
scroll to position [39, 450]
click at [839, 93] on div "Institution: ‎Clal ‎($3.9B)‏" at bounding box center [780, 83] width 458 height 25
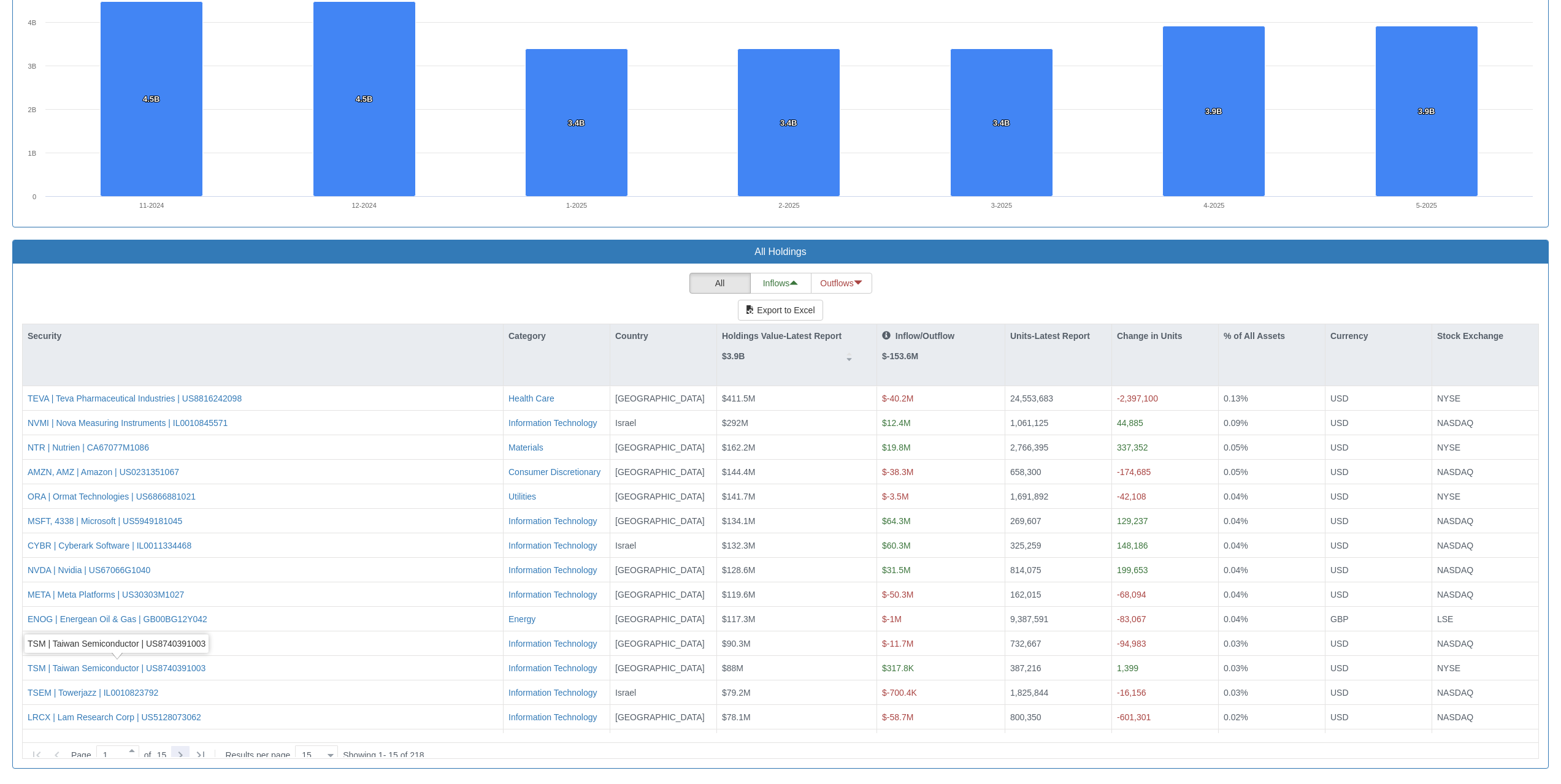
click at [178, 551] on icon at bounding box center [180, 756] width 15 height 15
type input "2"
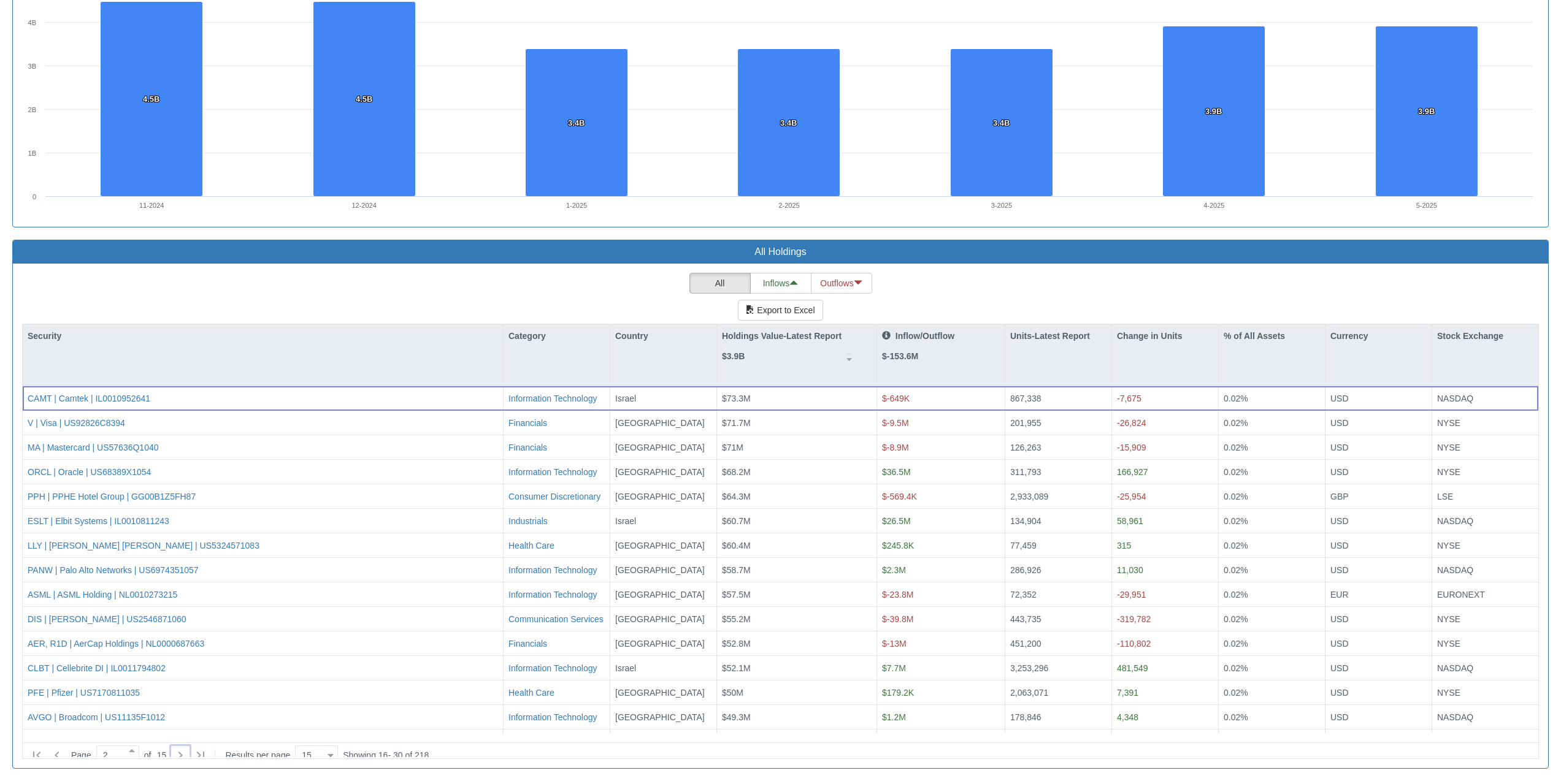
scroll to position [852, 0]
